Goal: Task Accomplishment & Management: Use online tool/utility

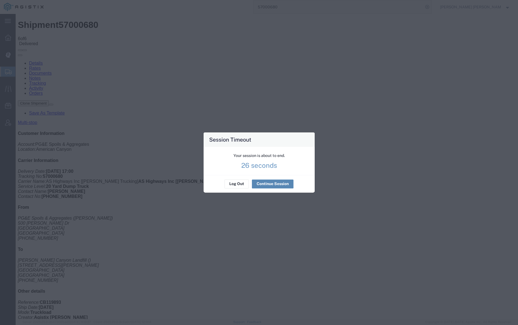
click at [268, 182] on button "Continue Session" at bounding box center [273, 184] width 42 height 9
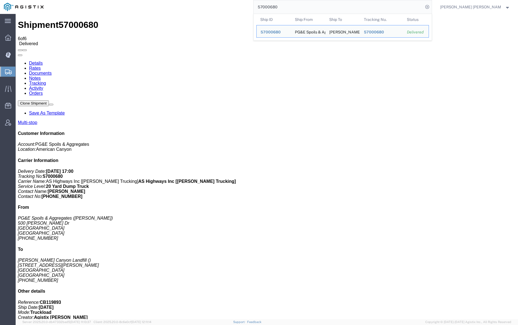
click at [295, 8] on input "57000680" at bounding box center [338, 6] width 170 height 13
paste input "12497"
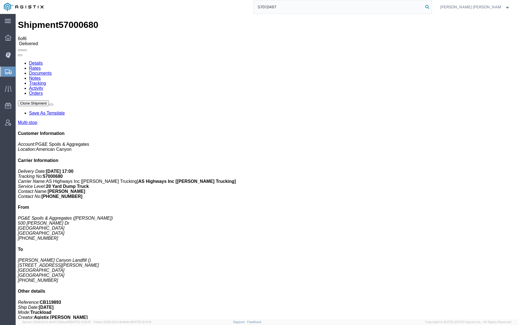
type input "57012497"
click at [431, 6] on icon at bounding box center [427, 7] width 8 height 8
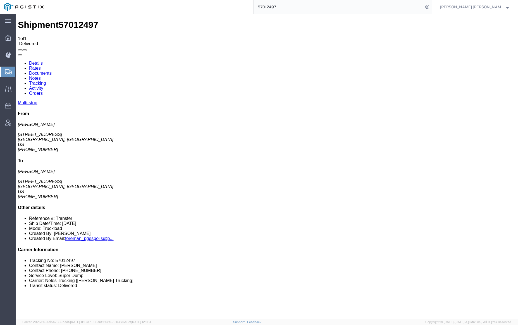
click at [41, 76] on link "Notes" at bounding box center [35, 78] width 12 height 5
click at [46, 81] on link "Tracking" at bounding box center [37, 83] width 17 height 5
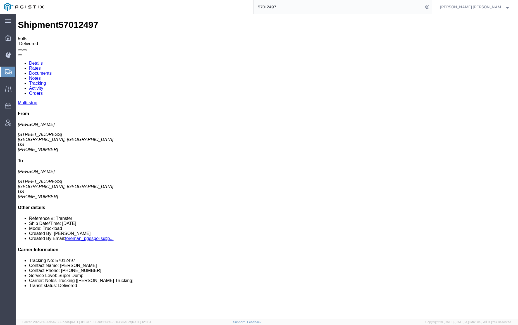
click at [33, 61] on link "Details" at bounding box center [36, 63] width 14 height 5
click link "Documents"
checkbox input "true"
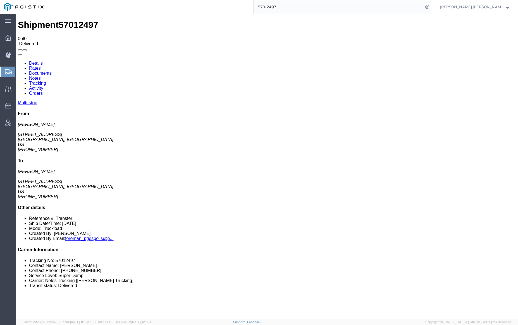
click at [292, 3] on input "57012497" at bounding box center [338, 6] width 170 height 13
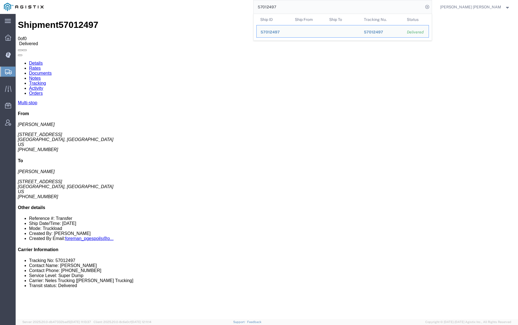
click at [292, 3] on input "57012497" at bounding box center [338, 6] width 170 height 13
paste input "8"
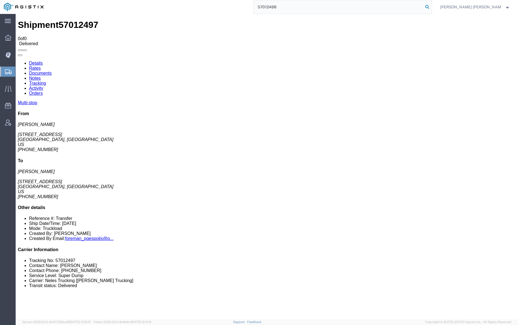
type input "57012498"
click at [431, 7] on icon at bounding box center [427, 7] width 8 height 8
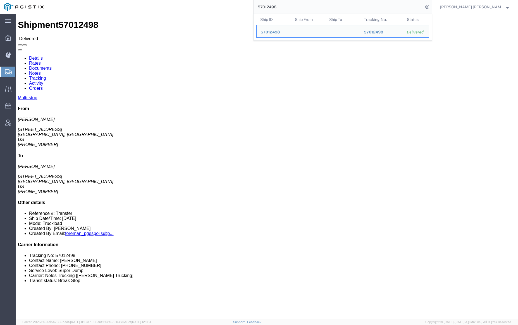
click link "Documents"
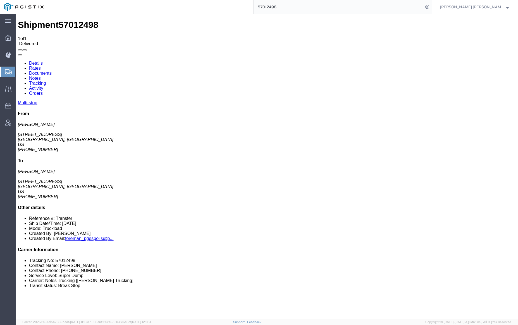
click at [41, 76] on link "Notes" at bounding box center [35, 78] width 12 height 5
click at [46, 81] on link "Tracking" at bounding box center [37, 83] width 17 height 5
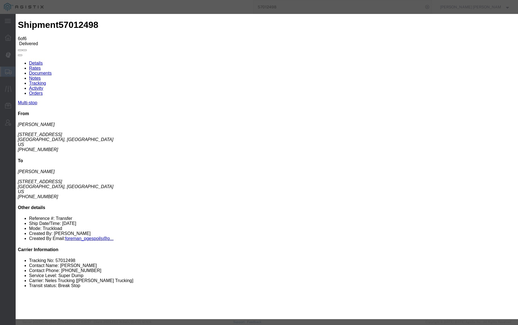
type input "5:30 PM"
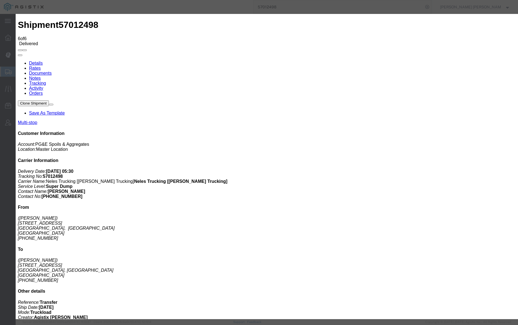
type input "4:45 PM"
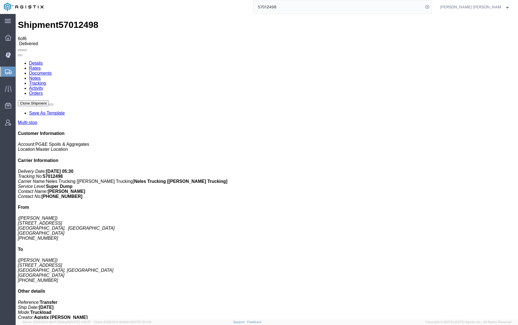
click at [41, 76] on link "Notes" at bounding box center [35, 78] width 12 height 5
click at [299, 5] on input "57012498" at bounding box center [338, 6] width 170 height 13
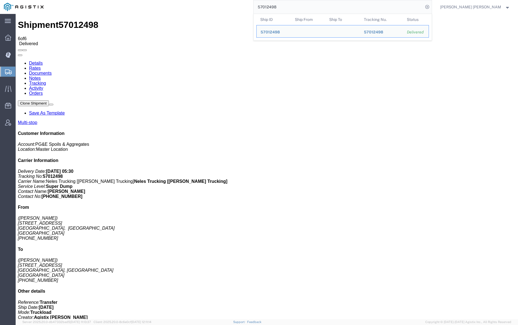
click at [299, 5] on input "57012498" at bounding box center [338, 6] width 170 height 13
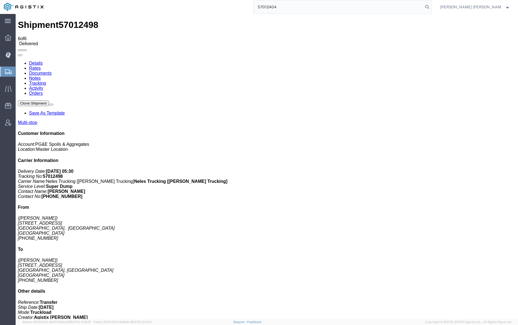
drag, startPoint x: 457, startPoint y: 7, endPoint x: 449, endPoint y: 7, distance: 8.9
click at [431, 6] on icon at bounding box center [427, 7] width 8 height 8
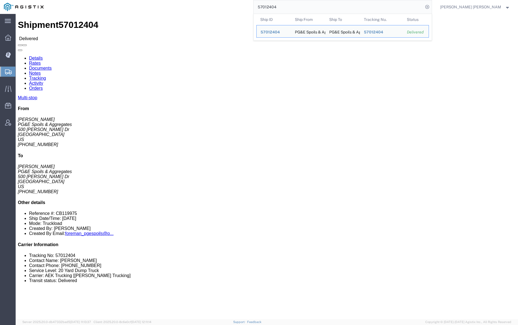
click div
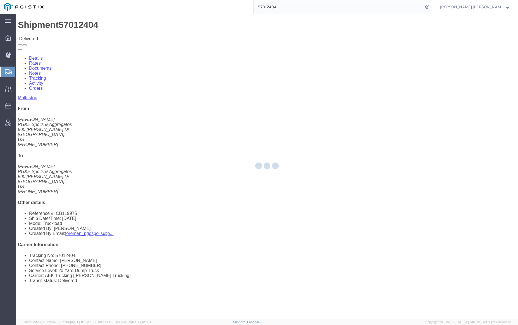
click at [80, 33] on div at bounding box center [267, 167] width 502 height 306
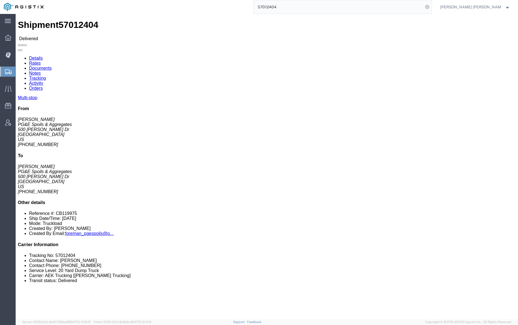
click link "Documents"
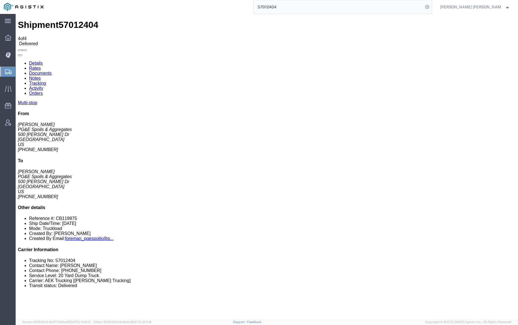
click at [41, 76] on link "Notes" at bounding box center [35, 78] width 12 height 5
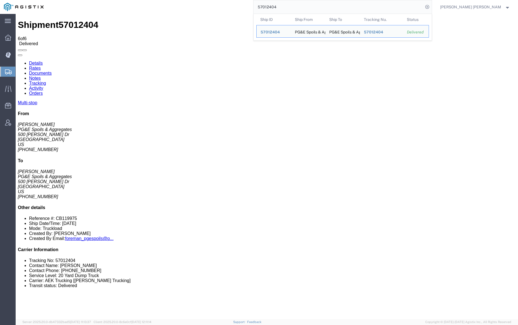
click at [285, 8] on input "57012404" at bounding box center [338, 6] width 170 height 13
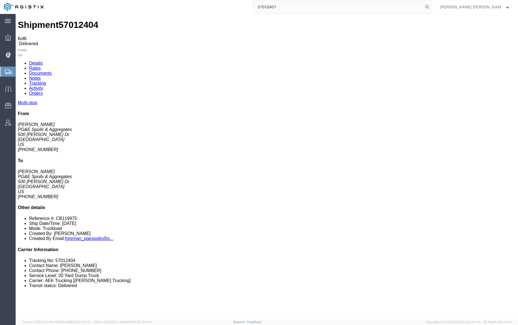
click at [431, 7] on icon at bounding box center [427, 7] width 8 height 8
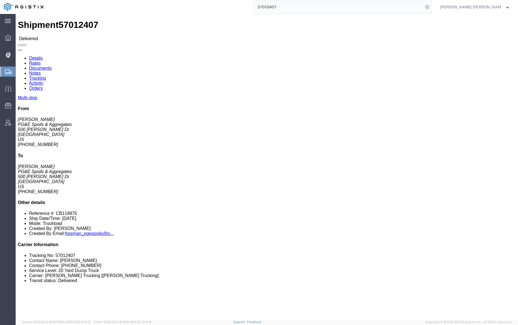
click div
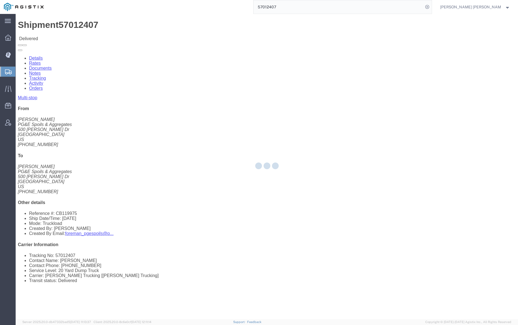
click at [81, 35] on div at bounding box center [267, 167] width 502 height 306
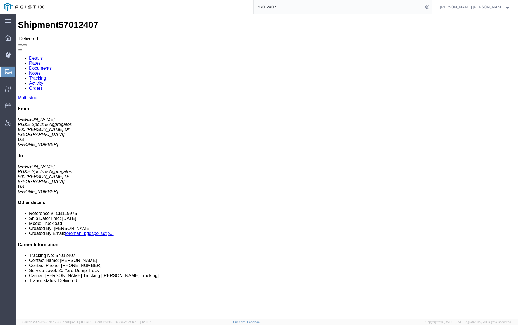
click link "Documents"
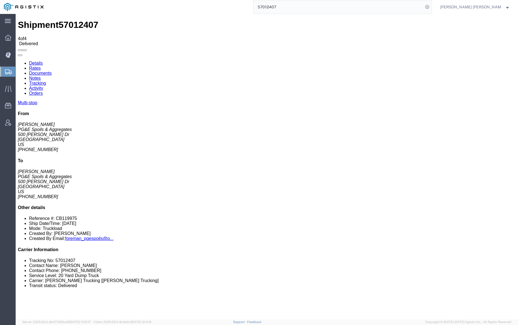
click at [41, 76] on link "Notes" at bounding box center [35, 78] width 12 height 5
click at [291, 11] on input "57012407" at bounding box center [338, 6] width 170 height 13
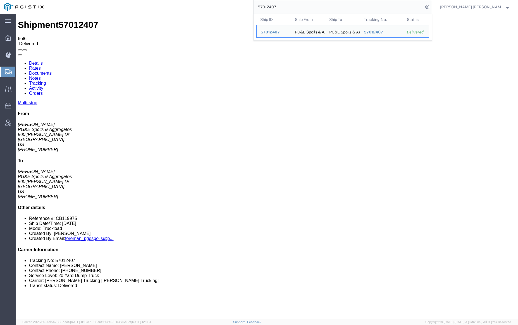
click at [292, 10] on input "57012407" at bounding box center [338, 6] width 170 height 13
click at [292, 8] on input "57012407" at bounding box center [338, 6] width 170 height 13
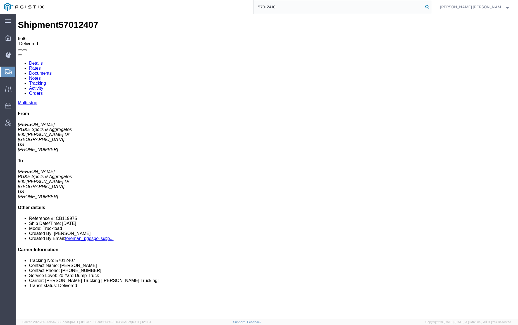
click at [431, 6] on icon at bounding box center [427, 7] width 8 height 8
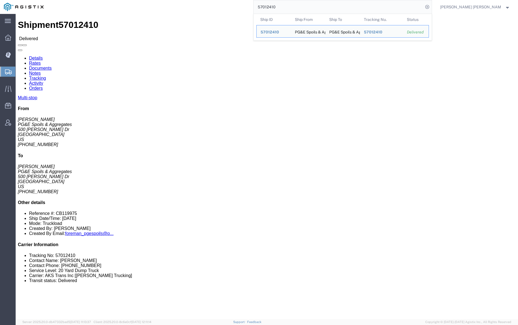
click div
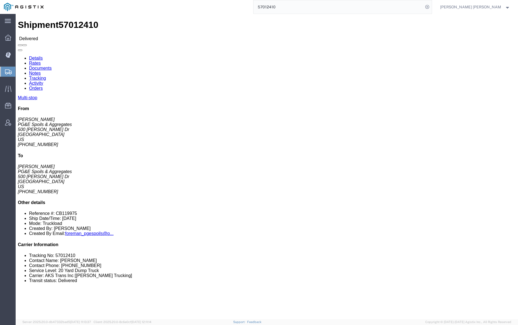
click link "Documents"
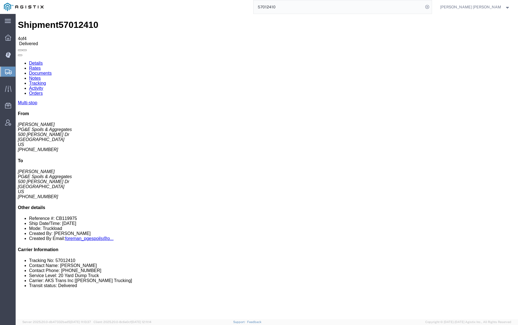
click at [41, 76] on link "Notes" at bounding box center [35, 78] width 12 height 5
click at [294, 7] on input "57012410" at bounding box center [338, 6] width 170 height 13
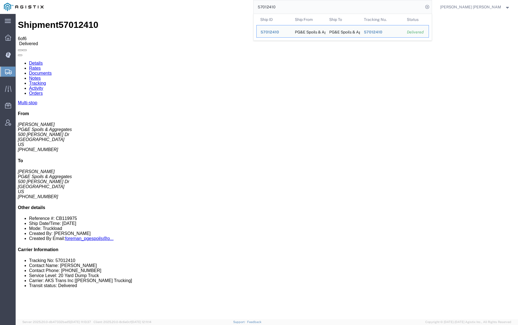
click at [294, 7] on input "57012410" at bounding box center [338, 6] width 170 height 13
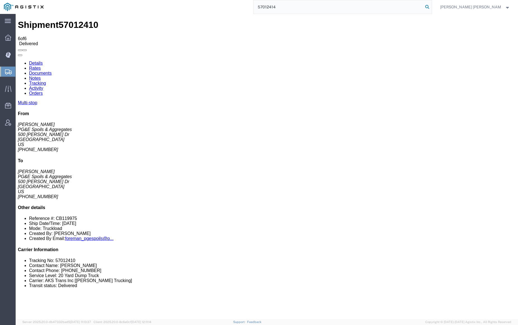
click at [431, 6] on icon at bounding box center [427, 7] width 8 height 8
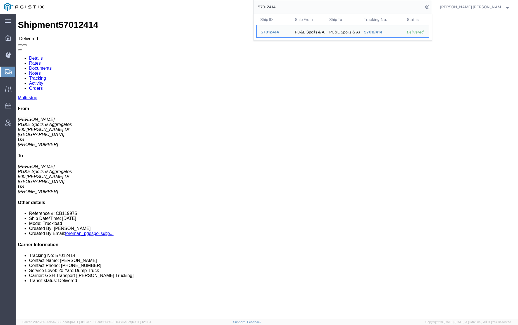
click link "Documents"
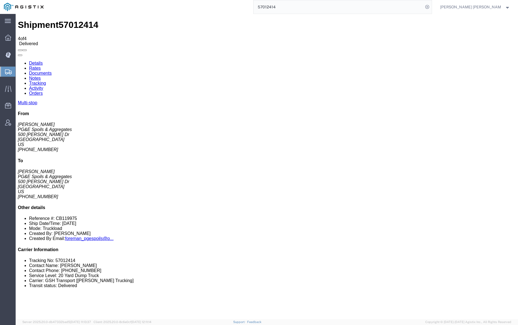
click at [292, 7] on input "57012414" at bounding box center [338, 6] width 170 height 13
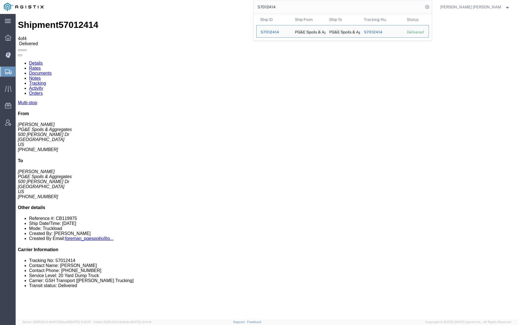
click at [292, 7] on input "57012414" at bounding box center [338, 6] width 170 height 13
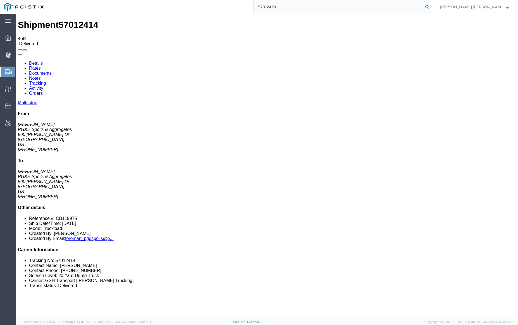
click at [431, 7] on icon at bounding box center [427, 7] width 8 height 8
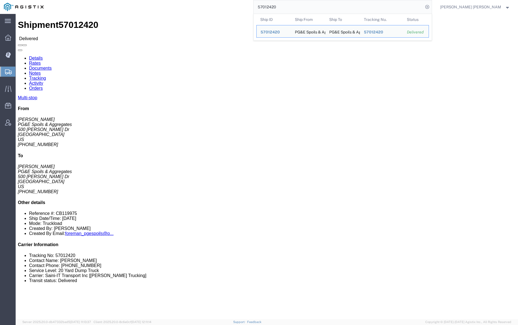
click link "Documents"
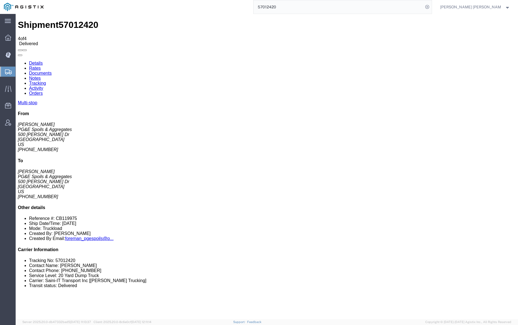
drag, startPoint x: 446, startPoint y: 116, endPoint x: 506, endPoint y: 109, distance: 60.4
click at [446, 169] on address "[PERSON_NAME] PG&E Spoils & Aggregates [STREET_ADDRESS][PERSON_NAME] [PHONE_NUM…" at bounding box center [267, 184] width 498 height 30
click at [294, 5] on input "57012420" at bounding box center [338, 6] width 170 height 13
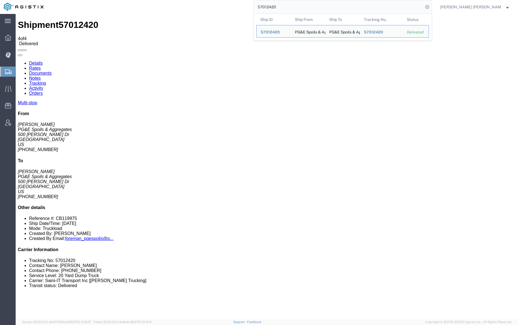
click at [294, 5] on input "57012420" at bounding box center [338, 6] width 170 height 13
paste input "559"
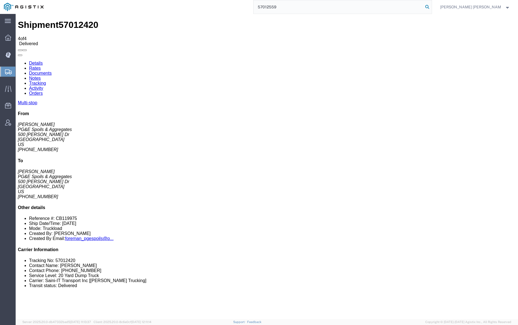
click at [431, 4] on icon at bounding box center [427, 7] width 8 height 8
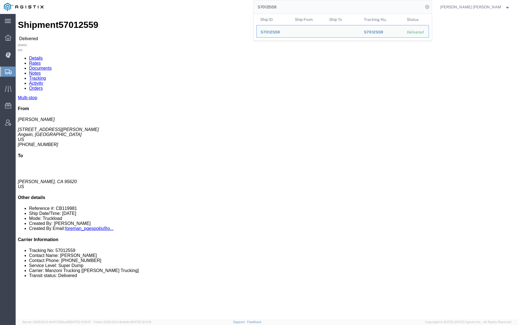
click div
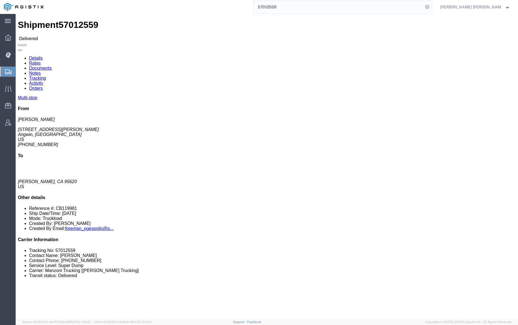
click link "Documents"
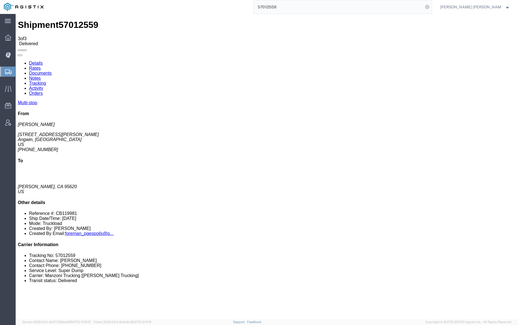
click at [41, 76] on link "Notes" at bounding box center [35, 78] width 12 height 5
click at [297, 8] on input "57012559" at bounding box center [338, 6] width 170 height 13
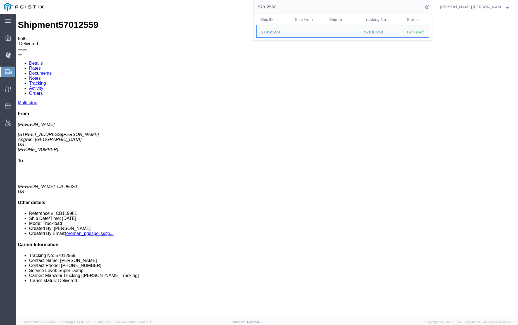
click at [297, 8] on input "57012559" at bounding box center [338, 6] width 170 height 13
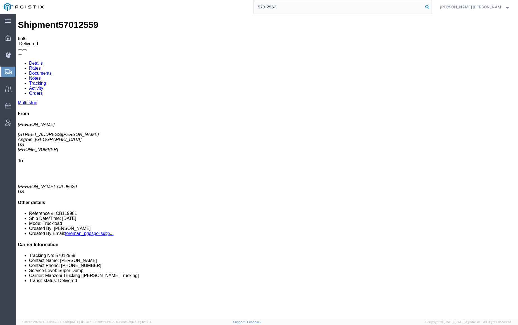
click at [431, 5] on icon at bounding box center [427, 7] width 8 height 8
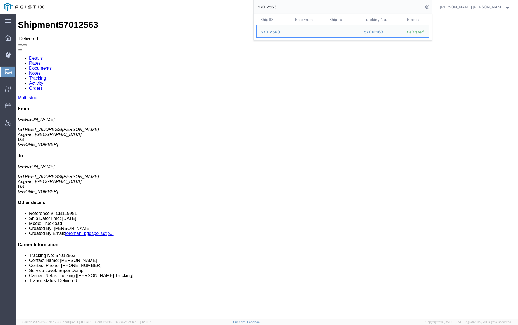
click div
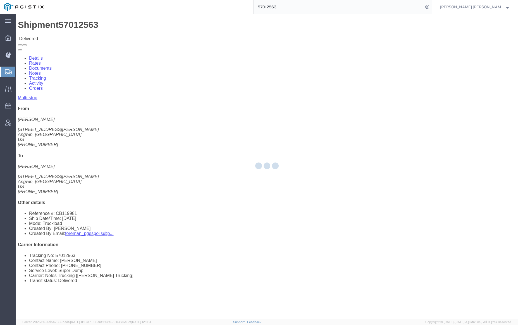
click link "Documents"
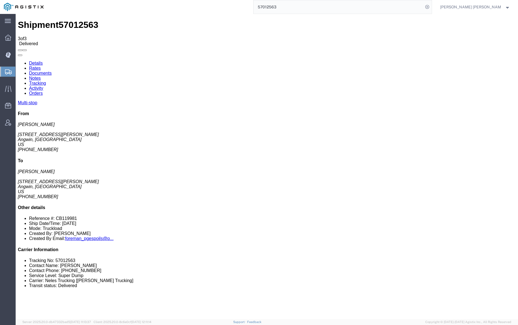
click at [41, 76] on link "Notes" at bounding box center [35, 78] width 12 height 5
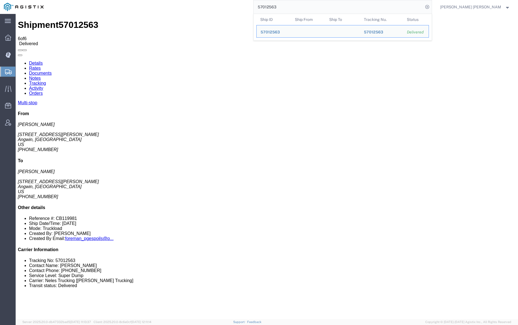
click at [296, 10] on input "57012563" at bounding box center [338, 6] width 170 height 13
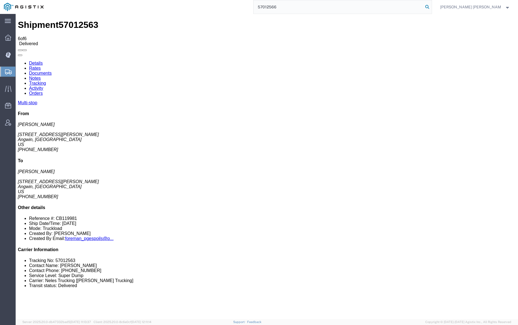
click at [431, 7] on icon at bounding box center [427, 7] width 8 height 8
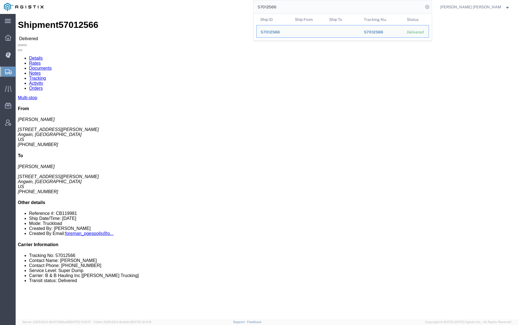
click div
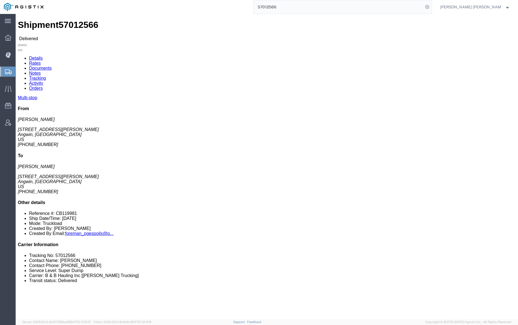
click link "Documents"
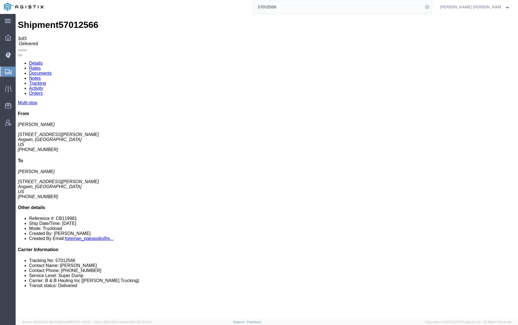
click at [41, 76] on link "Notes" at bounding box center [35, 78] width 12 height 5
click at [52, 71] on link "Documents" at bounding box center [40, 73] width 23 height 5
click at [296, 6] on input "57012566" at bounding box center [338, 6] width 170 height 13
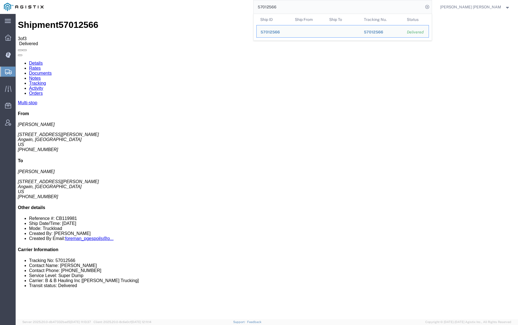
click at [296, 6] on input "57012566" at bounding box center [338, 6] width 170 height 13
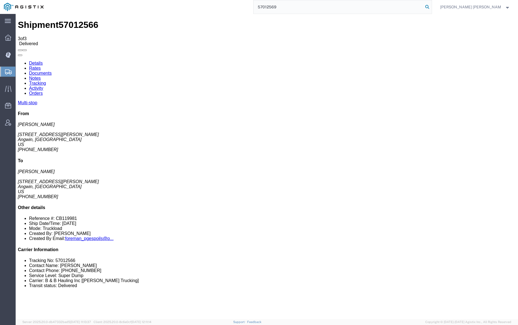
click at [431, 6] on icon at bounding box center [427, 7] width 8 height 8
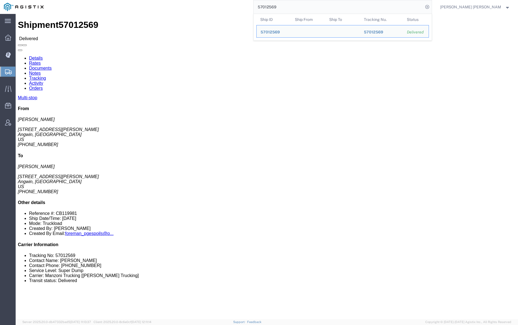
click div
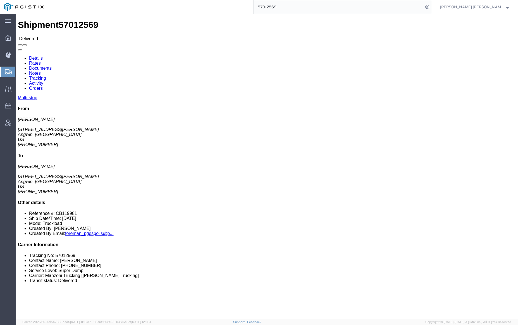
click link "Documents"
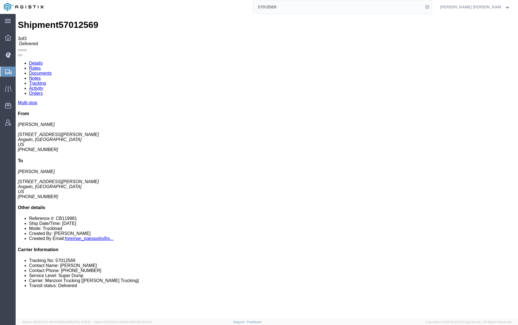
click at [41, 76] on link "Notes" at bounding box center [35, 78] width 12 height 5
click at [287, 8] on input "57012569" at bounding box center [338, 6] width 170 height 13
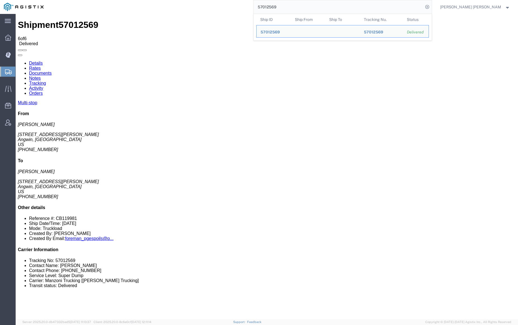
click at [288, 8] on input "57012569" at bounding box center [338, 6] width 170 height 13
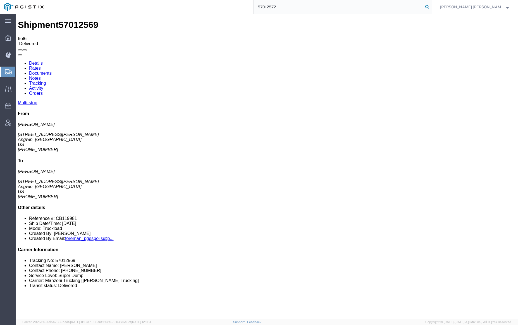
click at [431, 6] on icon at bounding box center [427, 7] width 8 height 8
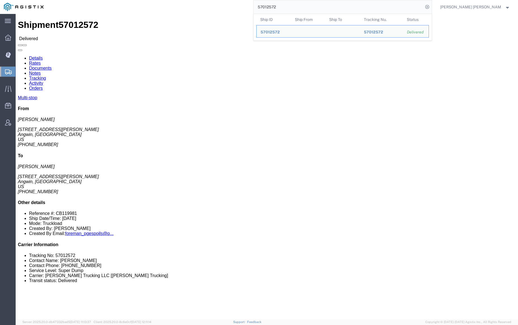
click link "Documents"
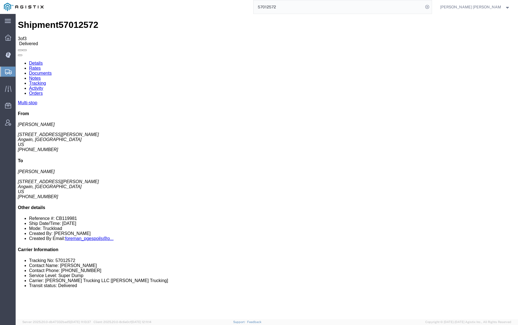
click at [41, 76] on link "Notes" at bounding box center [35, 78] width 12 height 5
click at [293, 9] on input "57012572" at bounding box center [338, 6] width 170 height 13
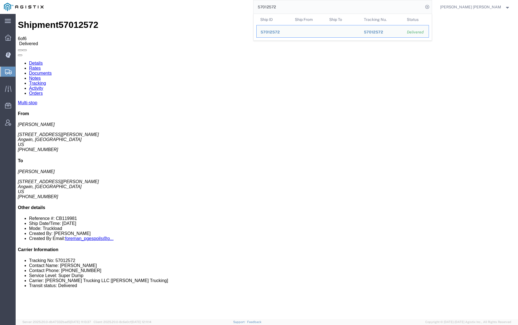
click at [293, 9] on input "57012572" at bounding box center [338, 6] width 170 height 13
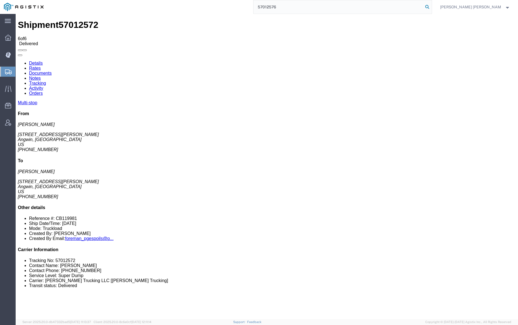
type input "57012576"
click at [431, 7] on icon at bounding box center [427, 7] width 8 height 8
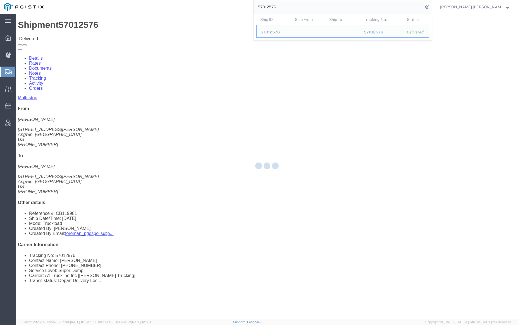
click at [75, 33] on div at bounding box center [267, 167] width 502 height 306
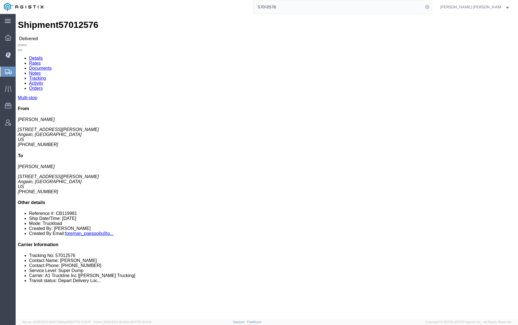
click link "Documents"
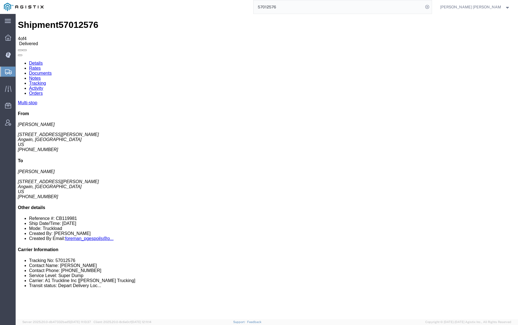
click at [41, 76] on link "Notes" at bounding box center [35, 78] width 12 height 5
click at [46, 81] on link "Tracking" at bounding box center [37, 83] width 17 height 5
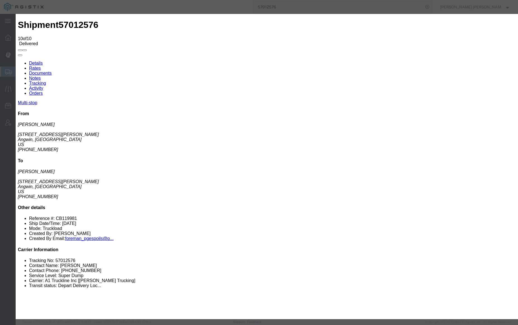
type input "[DATE]"
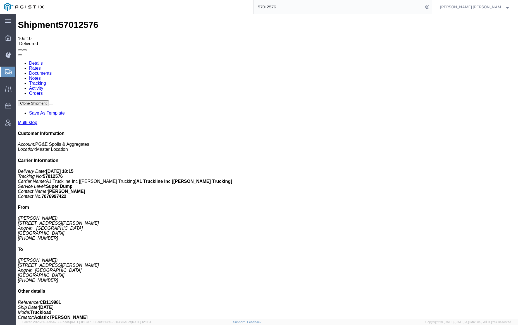
click at [41, 76] on link "Notes" at bounding box center [35, 78] width 12 height 5
click at [291, 8] on input "57012576" at bounding box center [338, 6] width 170 height 13
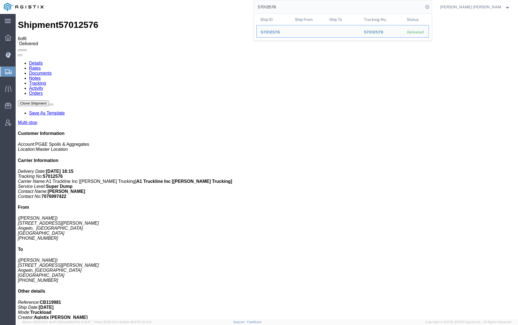
click at [291, 8] on input "57012576" at bounding box center [338, 6] width 170 height 13
paste input "81"
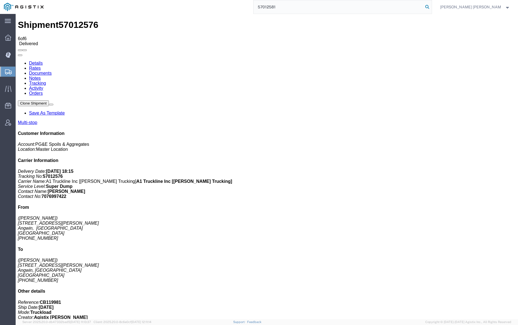
click at [431, 6] on icon at bounding box center [427, 7] width 8 height 8
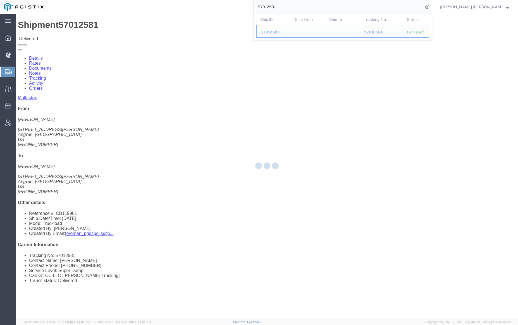
click div
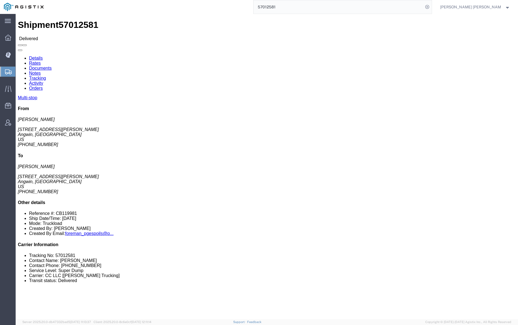
click link "Documents"
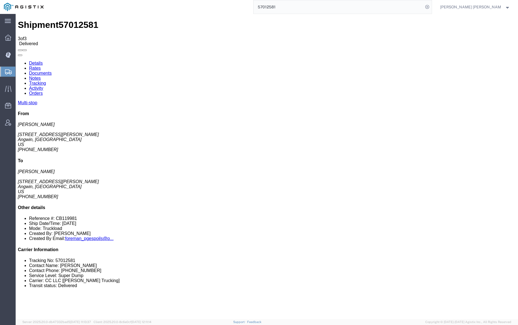
click at [41, 76] on link "Notes" at bounding box center [35, 78] width 12 height 5
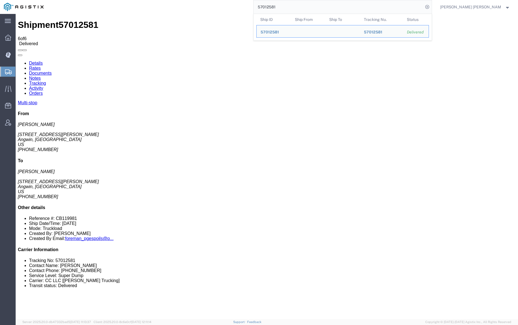
click at [296, 4] on input "57012581" at bounding box center [338, 6] width 170 height 13
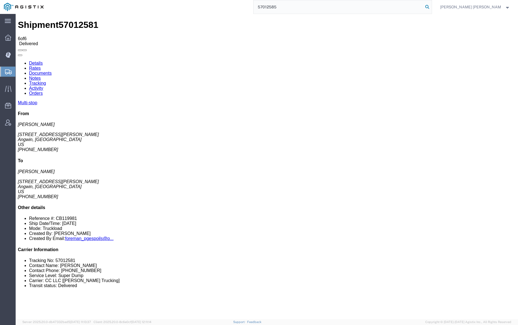
click at [431, 6] on icon at bounding box center [427, 7] width 8 height 8
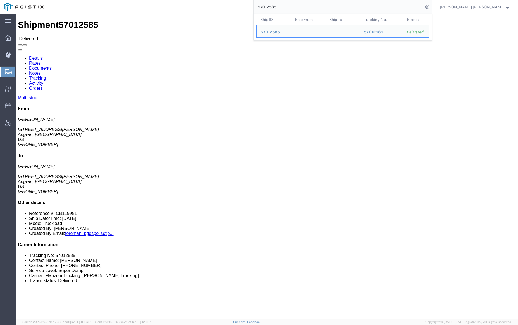
click body "Shipment 57012585 Delivered Details Rates Documents Notes Tracking Activity Ord…"
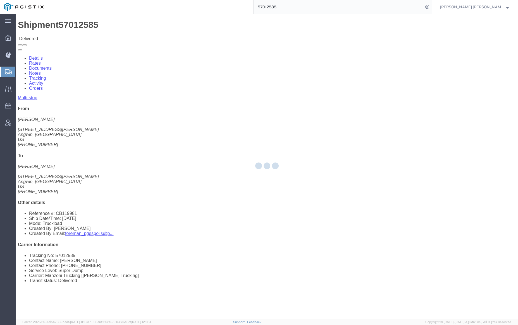
click body "Shipment 57012585 Delivered Details Rates Documents Notes Tracking Activity Ord…"
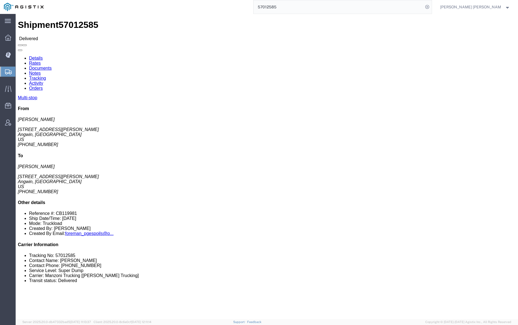
click link "Documents"
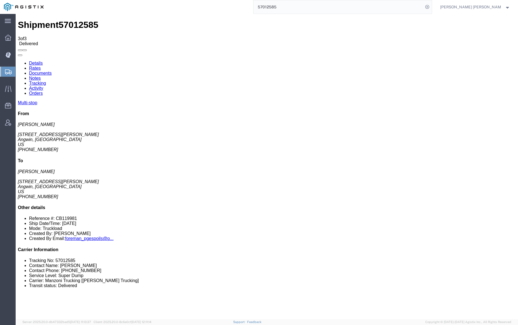
click at [41, 76] on link "Notes" at bounding box center [35, 78] width 12 height 5
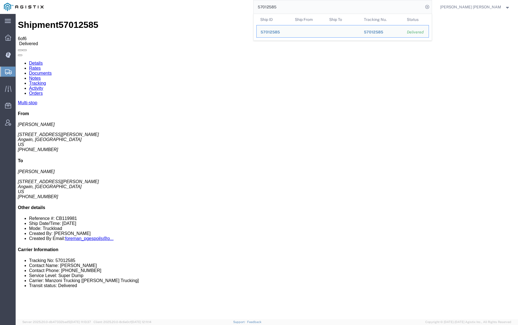
click at [296, 9] on input "57012585" at bounding box center [338, 6] width 170 height 13
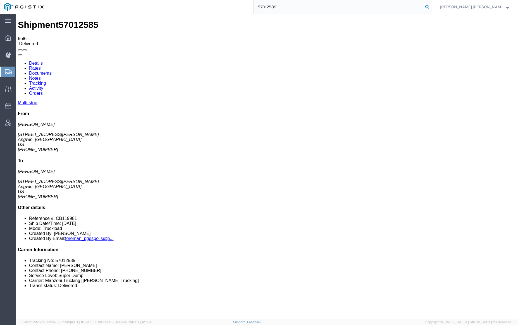
click at [431, 6] on icon at bounding box center [427, 7] width 8 height 8
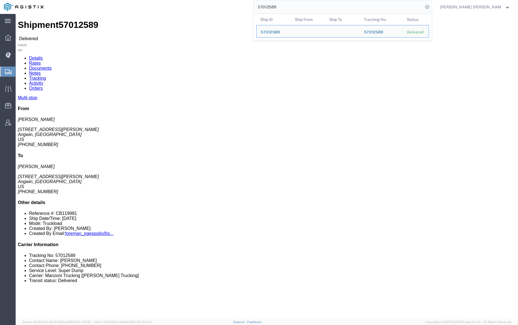
click link "Documents"
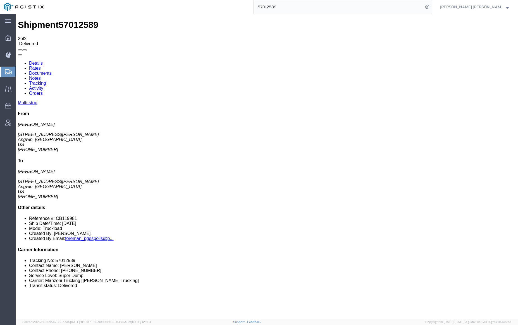
click at [41, 76] on link "Notes" at bounding box center [35, 78] width 12 height 5
click at [294, 4] on input "57012589" at bounding box center [338, 6] width 170 height 13
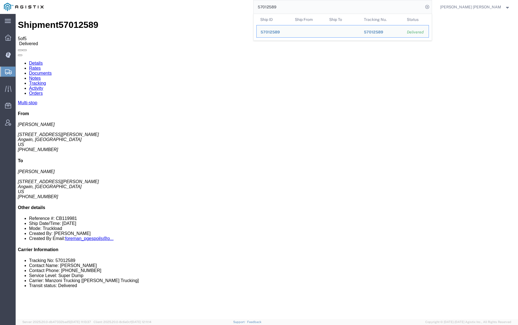
click at [294, 4] on input "57012589" at bounding box center [338, 6] width 170 height 13
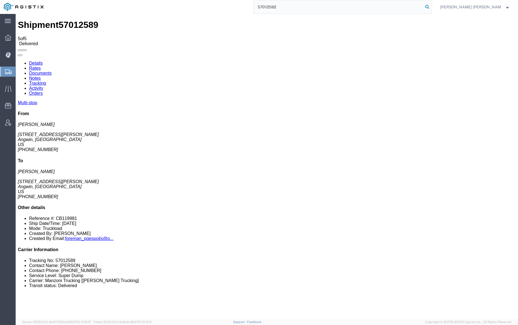
click at [431, 6] on icon at bounding box center [427, 7] width 8 height 8
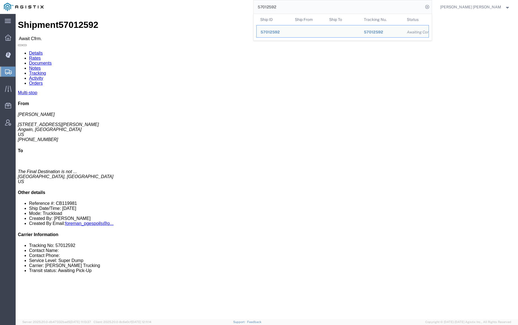
click at [294, 5] on input "57012592" at bounding box center [338, 6] width 170 height 13
paste input "7374"
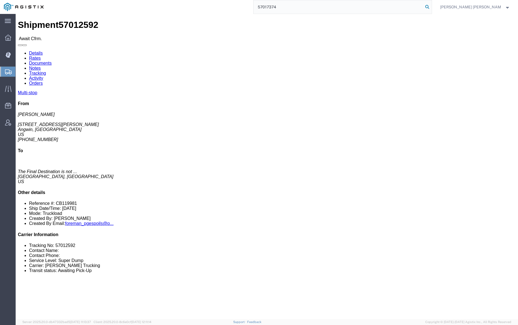
click at [431, 6] on icon at bounding box center [427, 7] width 8 height 8
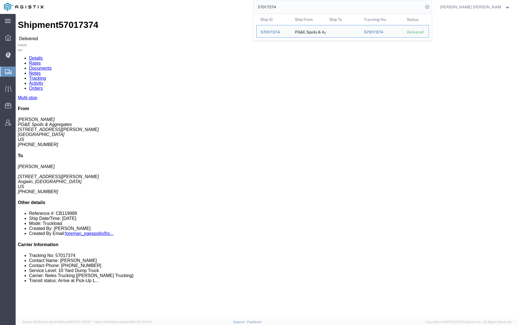
click body "Shipment 57017374 Delivered Details Rates Documents Notes Tracking Activity Ord…"
click div
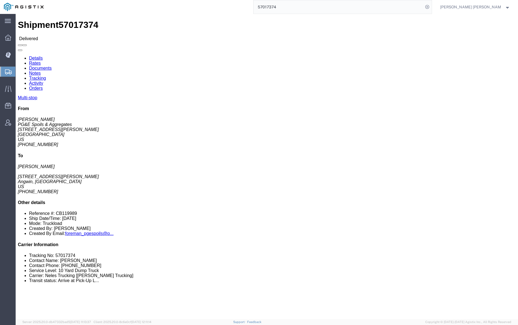
click link "Documents"
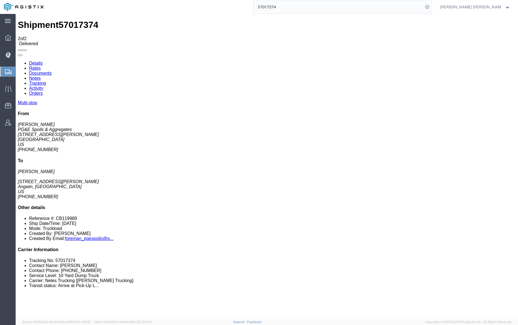
click at [291, 9] on input "57017374" at bounding box center [338, 6] width 170 height 13
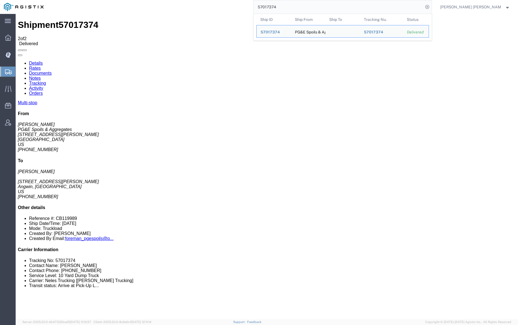
click at [291, 9] on input "57017374" at bounding box center [338, 6] width 170 height 13
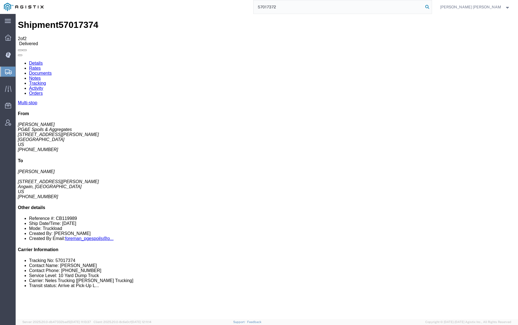
type input "57017372"
click at [431, 7] on icon at bounding box center [427, 7] width 8 height 8
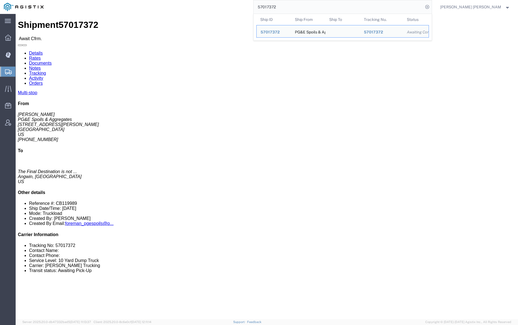
click link "Documents"
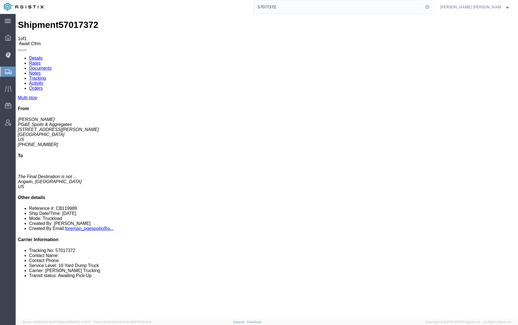
click at [46, 76] on link "Tracking" at bounding box center [37, 78] width 17 height 5
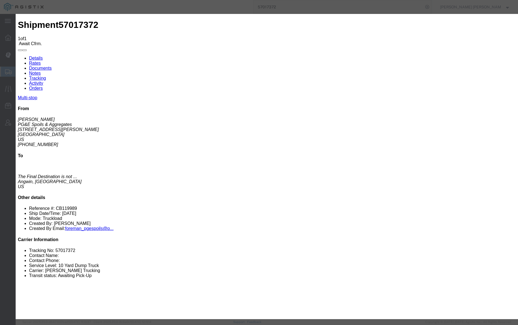
type input "[DATE]"
type input "4:00 PM"
type input "[DATE]"
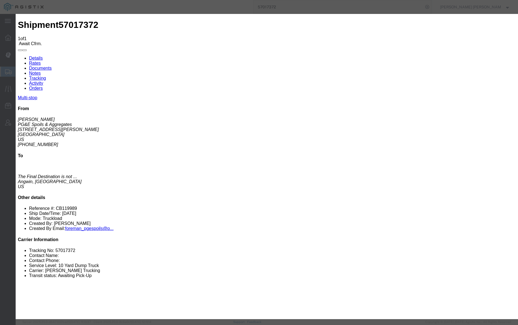
select select "DELIVRED"
select select "{"pickupDeliveryInfoId": "123338802","pickupOrDelivery": "P","stopNum": "1","lo…"
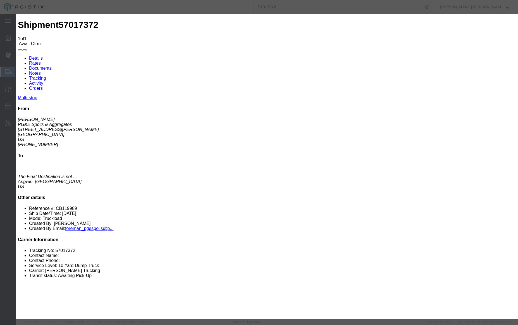
select select "CA"
type input "Santa [PERSON_NAME]"
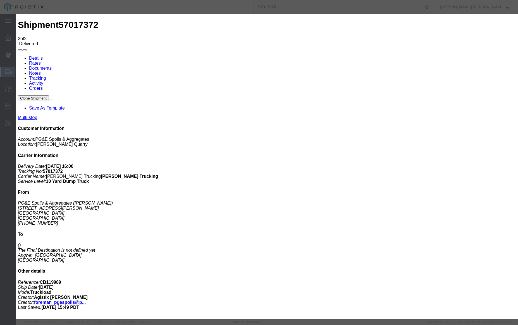
type input "[DATE]"
type input "4:00 PM"
type input "[DATE]"
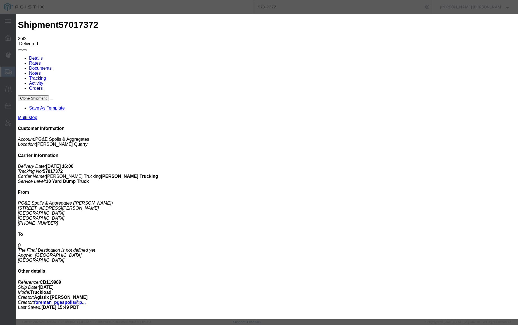
type input "7:00 AM"
select select "ARVPULOC"
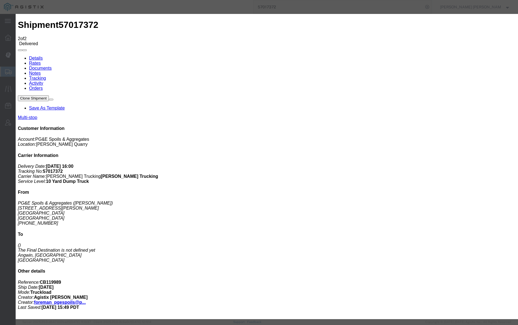
select select "{"pickupDeliveryInfoId": "123338802","pickupOrDelivery": "P","stopNum": "1","lo…"
select select "CA"
type input "Santa [PERSON_NAME]"
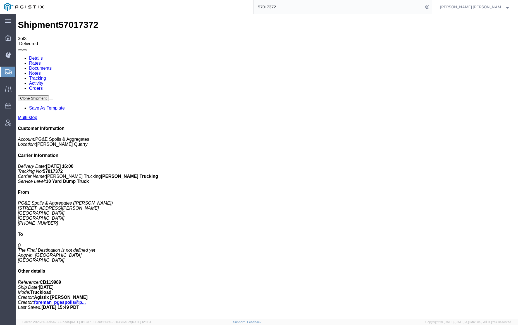
click at [52, 66] on link "Documents" at bounding box center [40, 68] width 23 height 5
click at [41, 71] on link "Notes" at bounding box center [35, 73] width 12 height 5
click at [52, 66] on link "Documents" at bounding box center [40, 68] width 23 height 5
click at [62, 20] on span "57017372" at bounding box center [79, 25] width 40 height 10
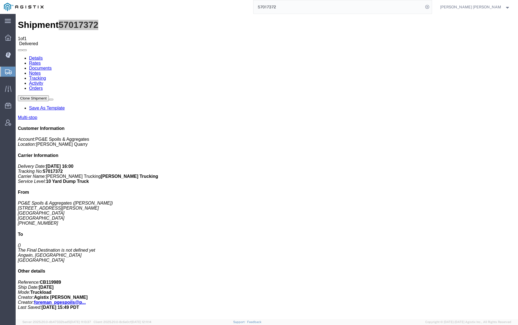
click at [299, 6] on input "57017372" at bounding box center [338, 6] width 170 height 13
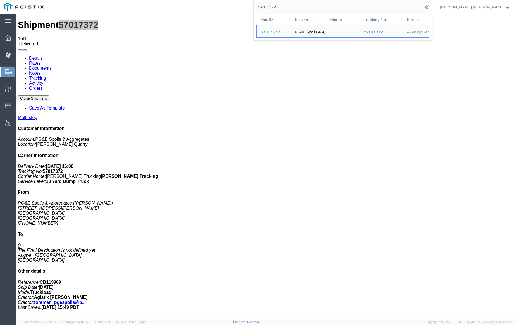
click at [299, 6] on input "57017372" at bounding box center [338, 6] width 170 height 13
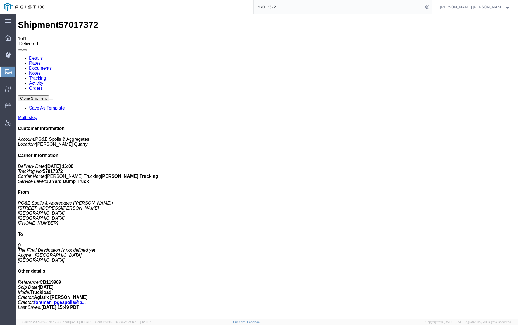
click at [52, 66] on link "Documents" at bounding box center [40, 68] width 23 height 5
click at [298, 6] on input "57017372" at bounding box center [338, 6] width 170 height 13
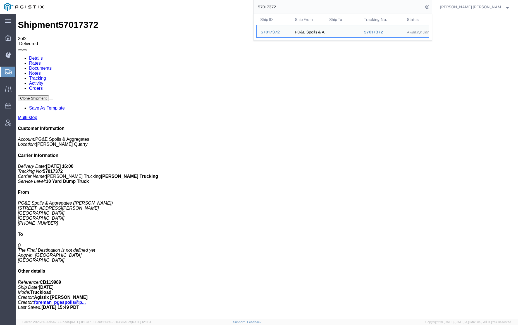
click at [298, 6] on input "57017372" at bounding box center [338, 6] width 170 height 13
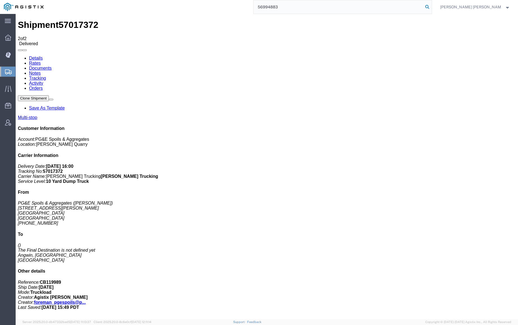
type input "56994883"
click at [431, 6] on icon at bounding box center [427, 7] width 8 height 8
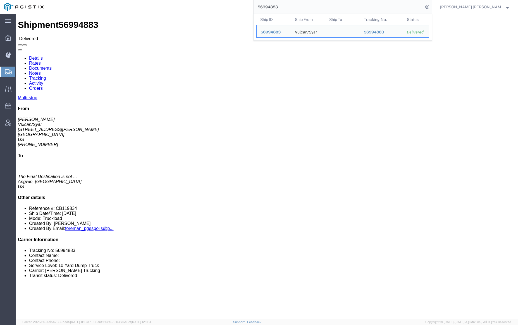
click link "Documents"
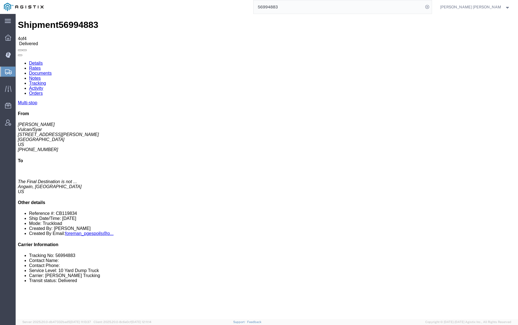
drag, startPoint x: 22, startPoint y: 78, endPoint x: 22, endPoint y: 88, distance: 9.5
checkbox input "true"
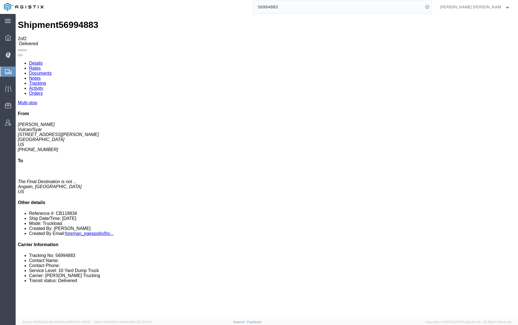
click at [52, 71] on link "Documents" at bounding box center [40, 73] width 23 height 5
click at [19, 53] on span "Dispatch Manager" at bounding box center [17, 54] width 4 height 11
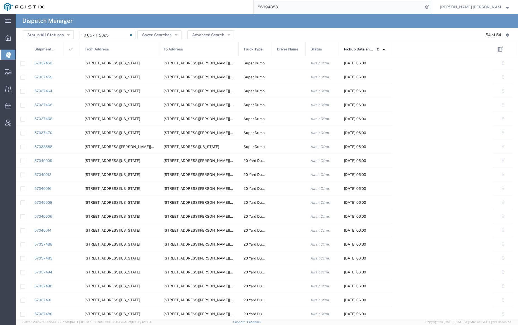
click at [112, 34] on input "[DATE] - [DATE]" at bounding box center [108, 35] width 56 height 8
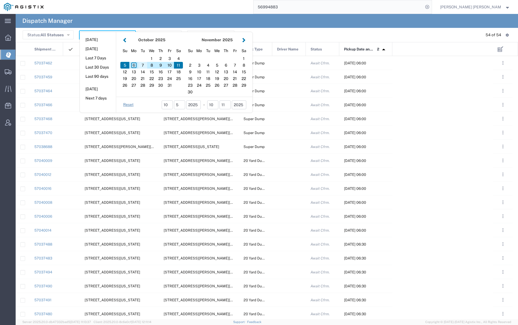
click at [143, 64] on div "7" at bounding box center [142, 65] width 9 height 7
type input "[DATE]"
type input "[DATE] - [DATE]"
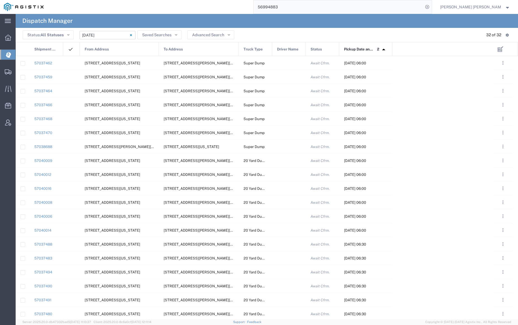
click at [106, 49] on span "From Address" at bounding box center [97, 49] width 24 height 14
